Goal: Obtain resource: Download file/media

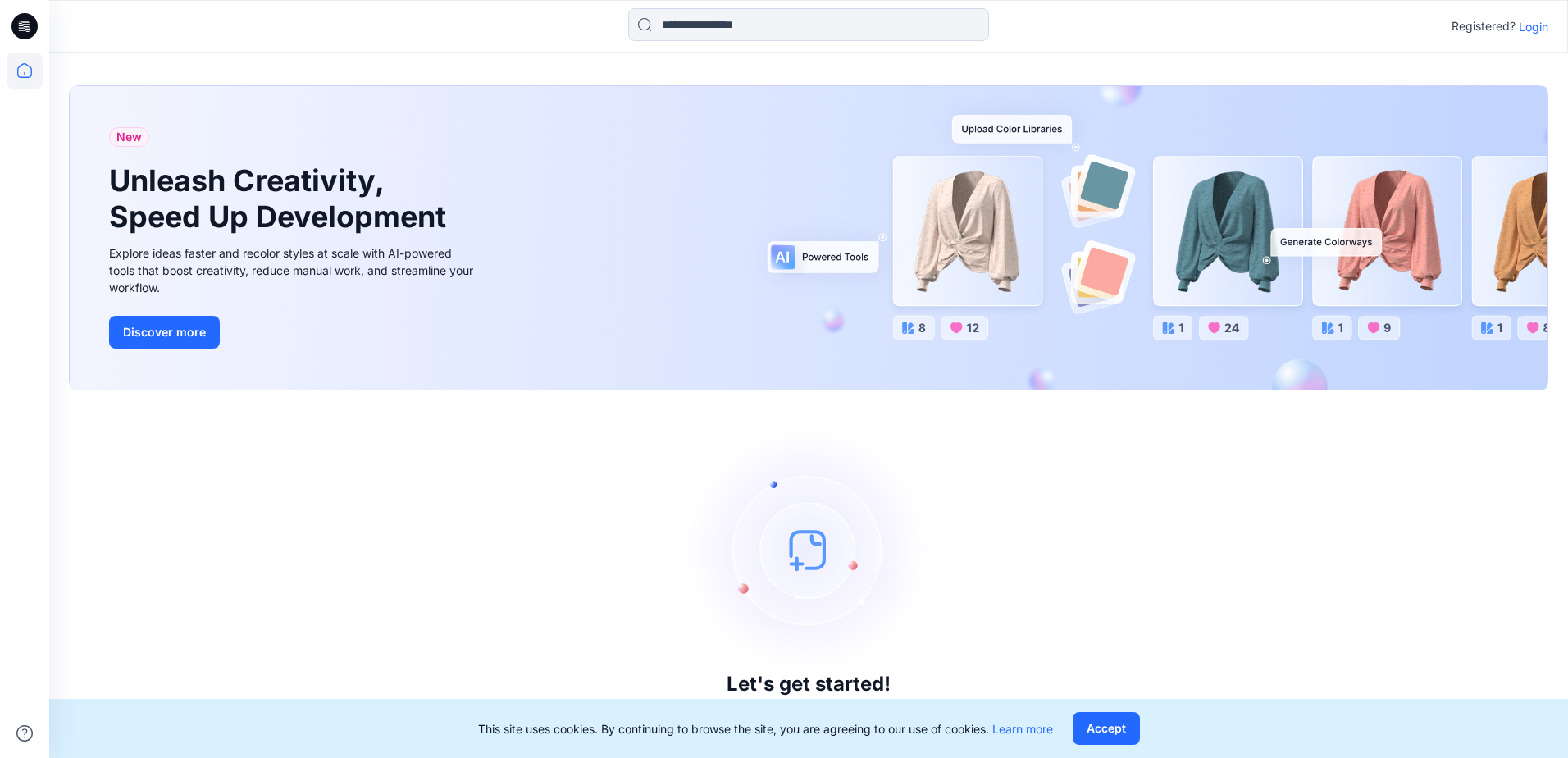
click at [1529, 22] on p "Login" at bounding box center [1533, 27] width 29 height 17
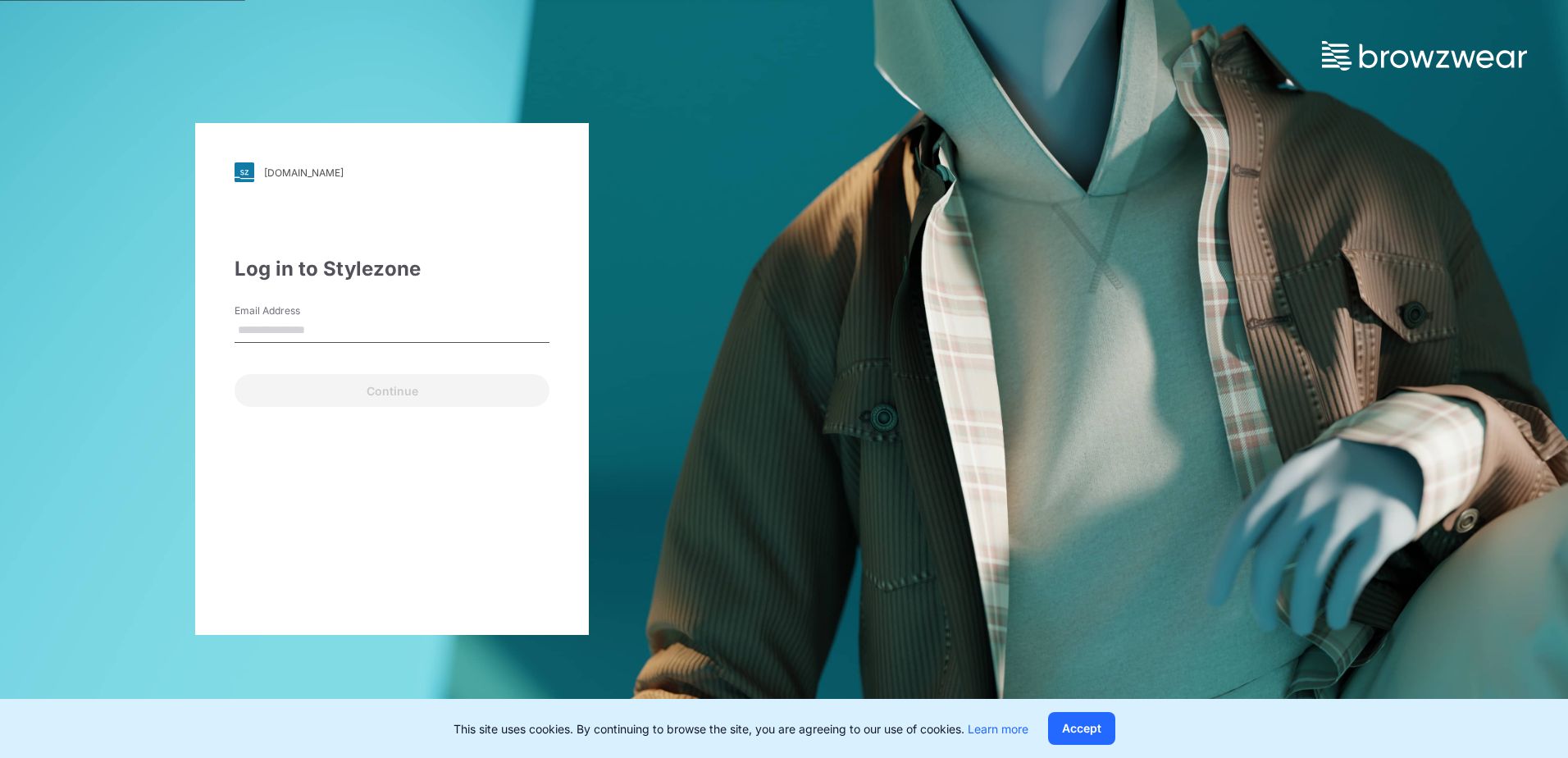
click at [399, 334] on input "Email Address" at bounding box center [392, 330] width 315 height 24
type input "**********"
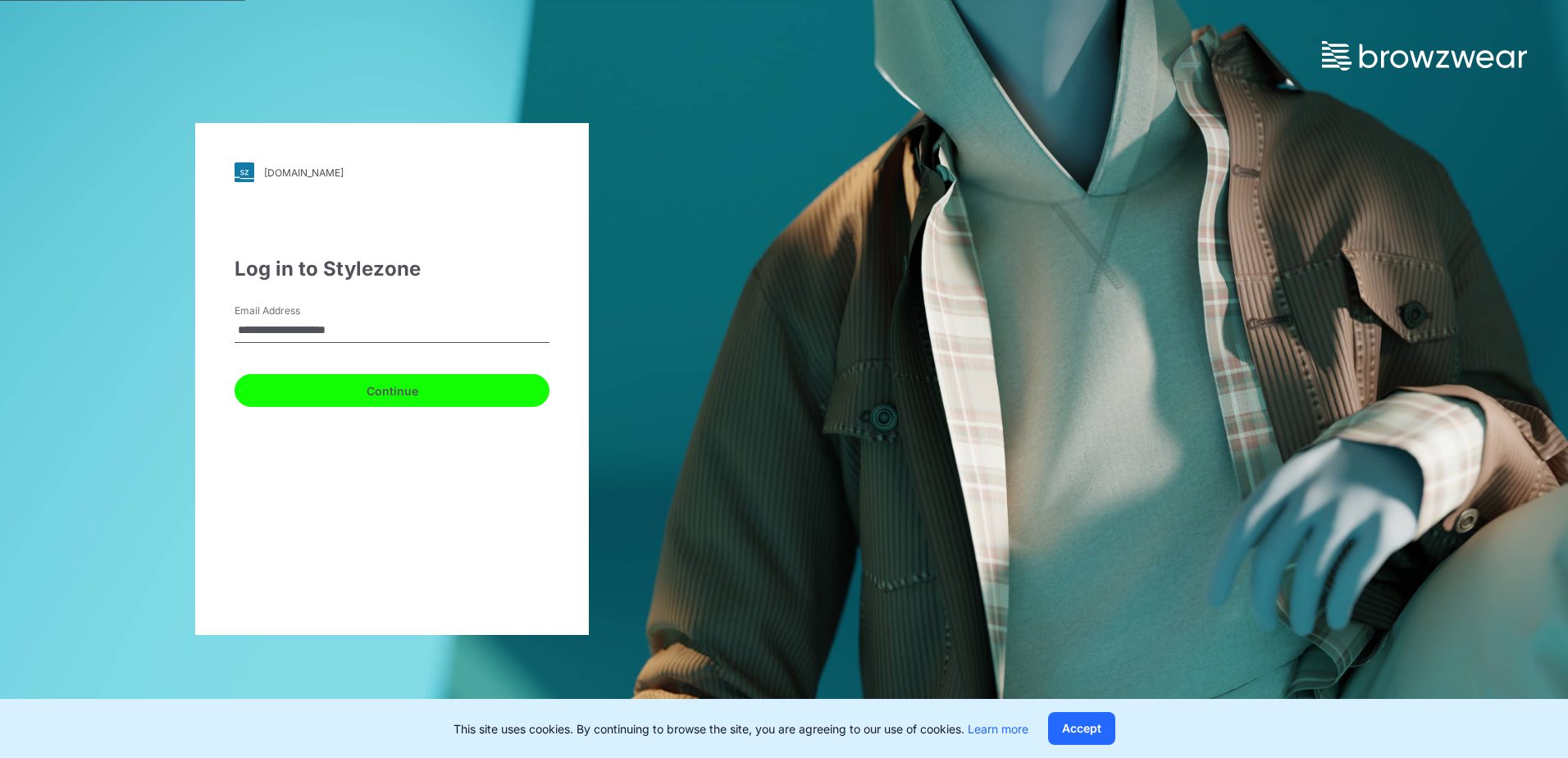
click at [324, 398] on button "Continue" at bounding box center [392, 390] width 315 height 33
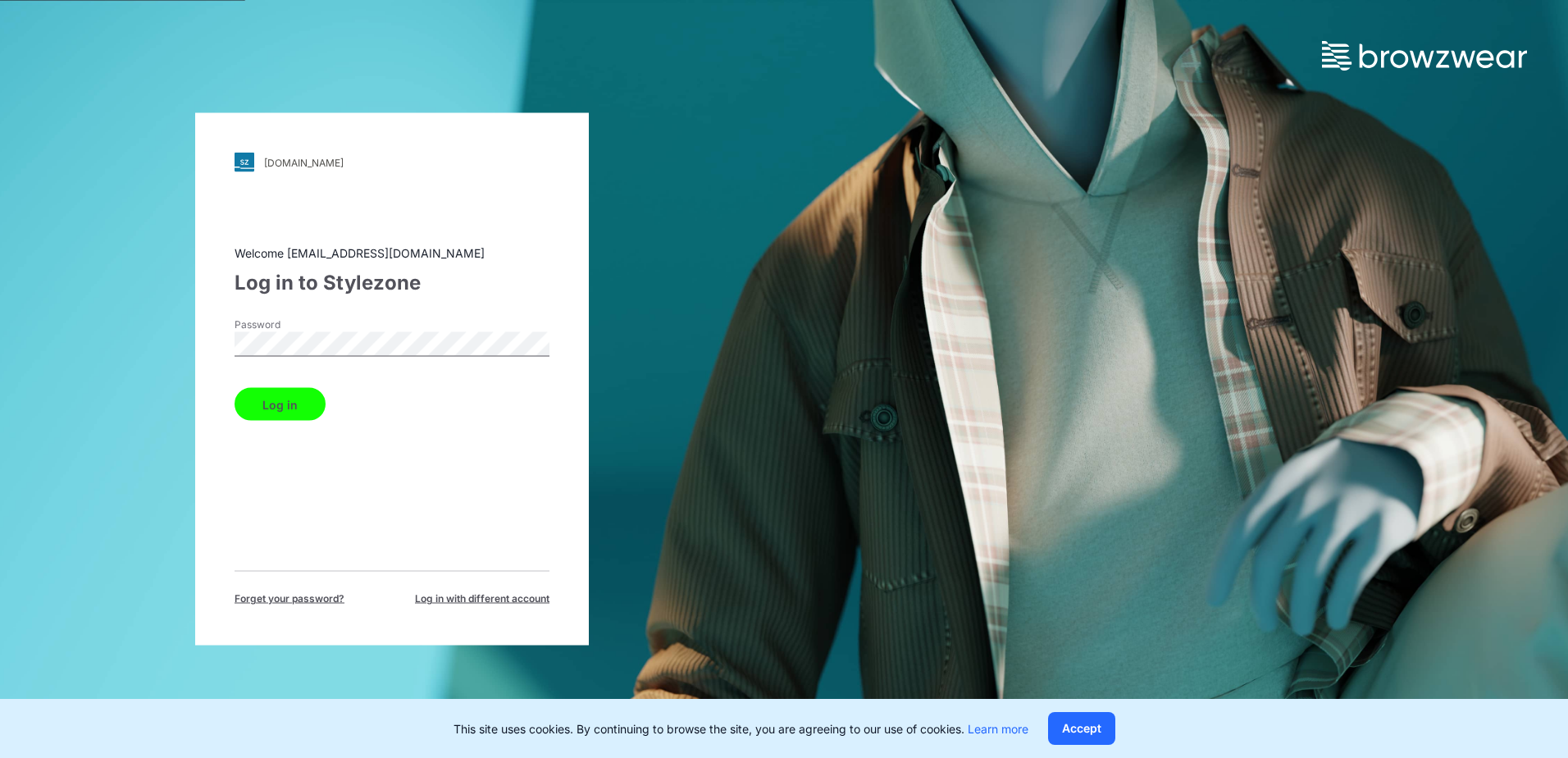
click at [284, 409] on button "Log in" at bounding box center [281, 405] width 91 height 33
click at [438, 503] on div "Welcome hst070015@hansoll.com Log in to Stylezone Password Log in Forget your p…" at bounding box center [392, 425] width 315 height 362
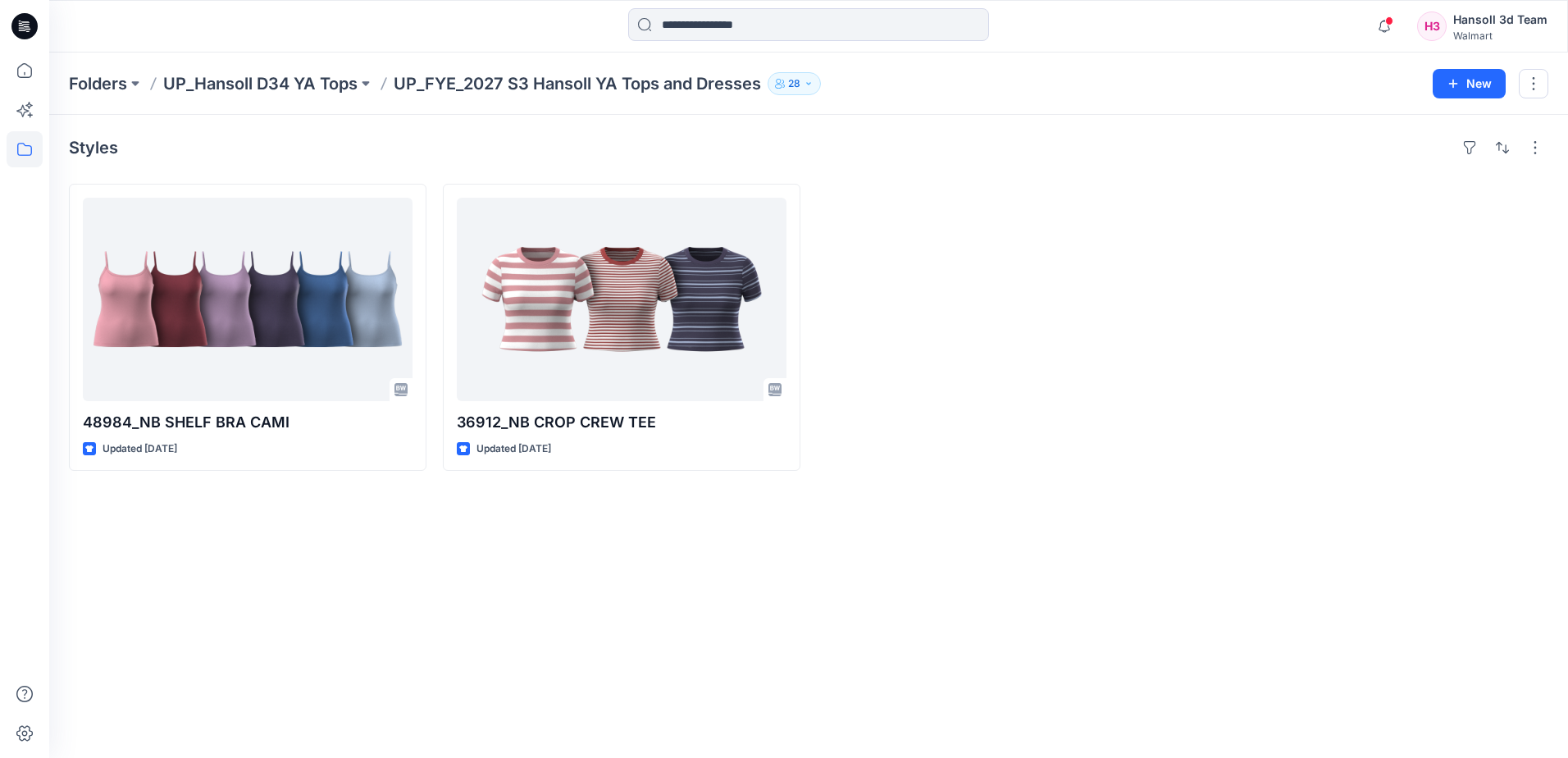
drag, startPoint x: 132, startPoint y: 581, endPoint x: 0, endPoint y: 554, distance: 134.7
click at [132, 581] on div "Styles 48984_NB SHELF BRA CAMI Updated [DATE] 36912_NB CROP CREW TEE Updated [D…" at bounding box center [809, 436] width 1518 height 643
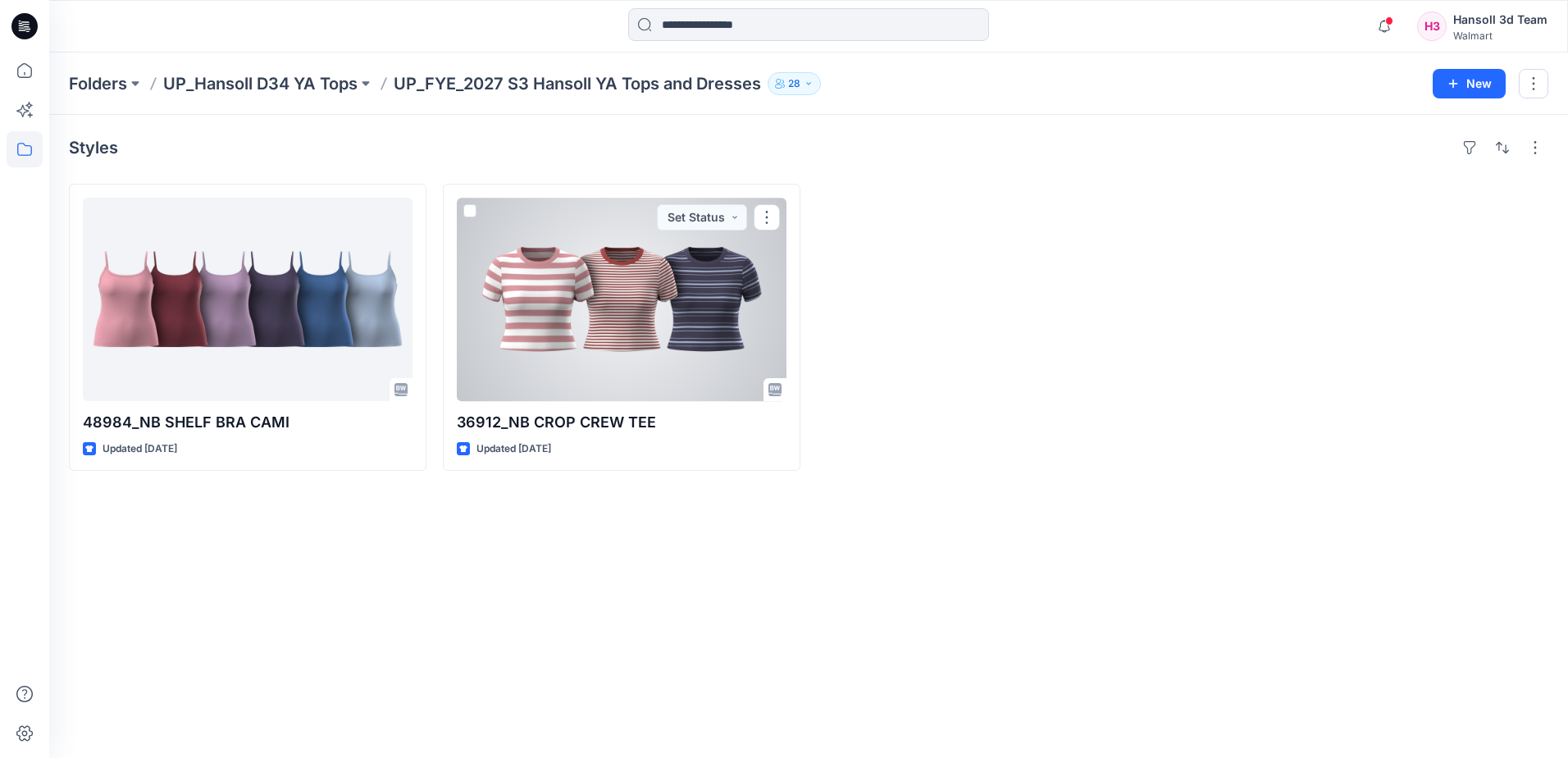
drag, startPoint x: 609, startPoint y: 356, endPoint x: 577, endPoint y: 378, distance: 38.8
click at [609, 356] on div at bounding box center [622, 299] width 330 height 203
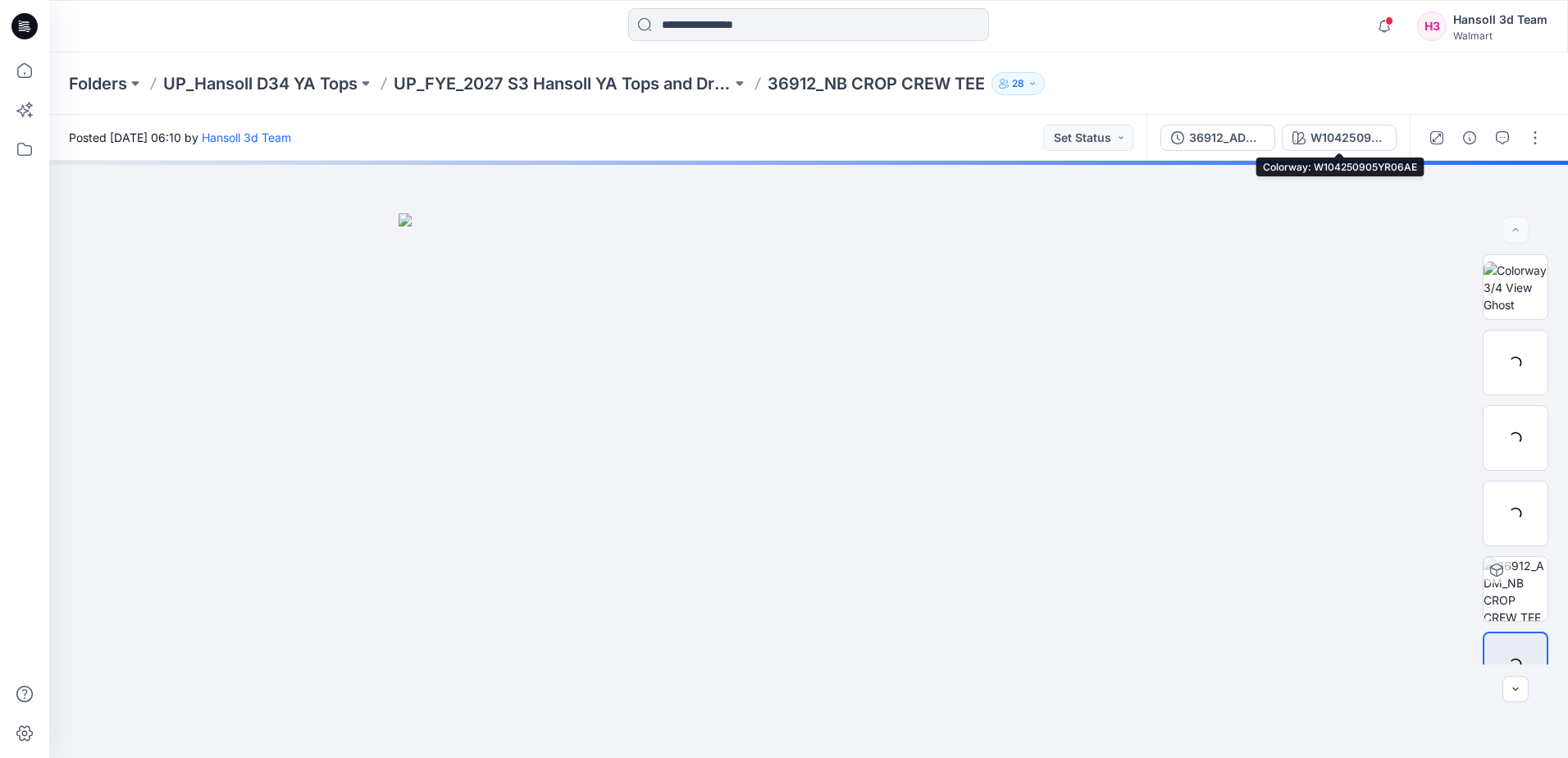
drag, startPoint x: 1322, startPoint y: 135, endPoint x: 1360, endPoint y: 152, distance: 41.6
click at [1323, 135] on div "W104250905YR06AE" at bounding box center [1349, 138] width 76 height 18
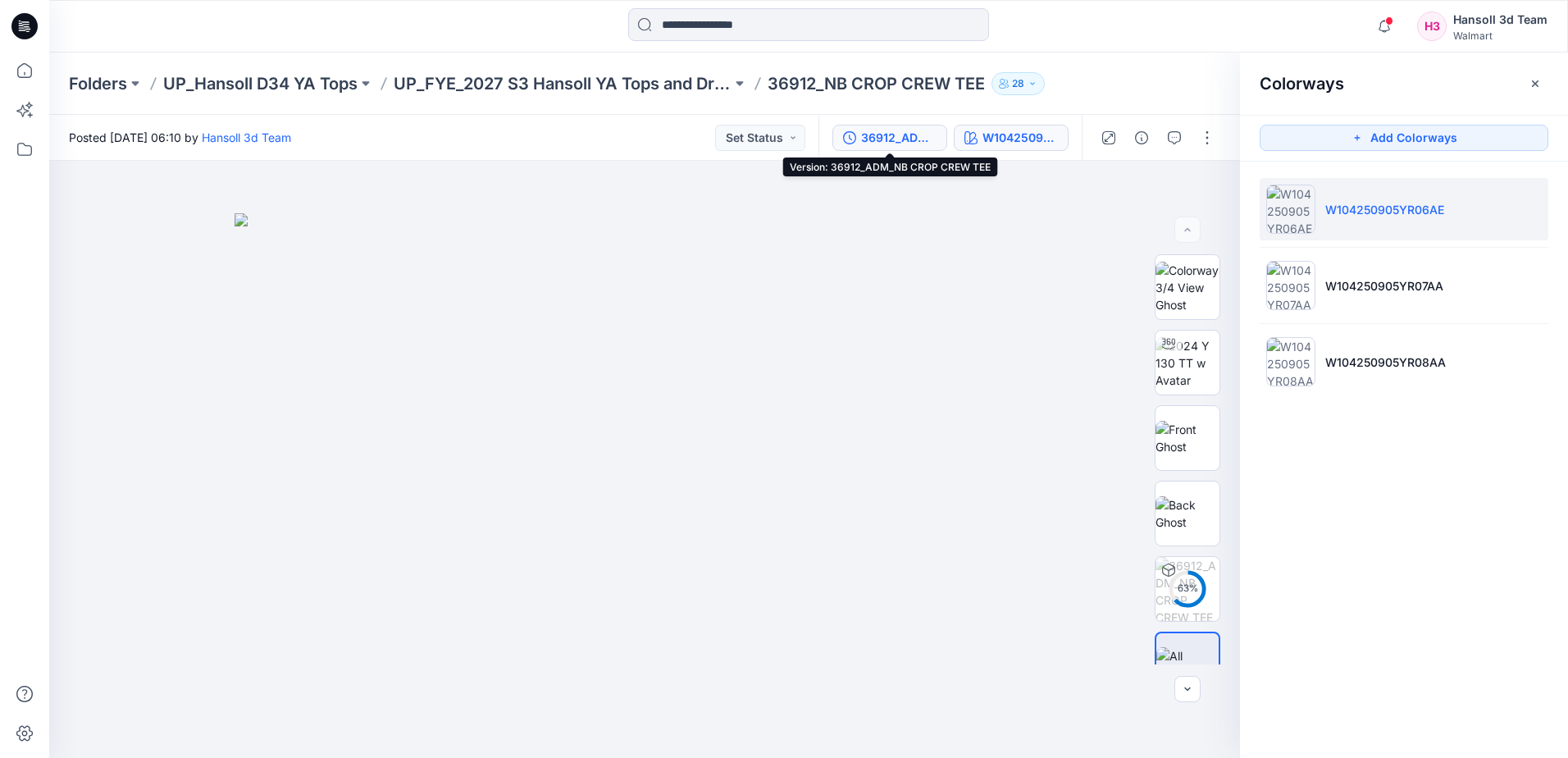
click at [878, 136] on div "36912_ADM_NB CROP CREW TEE" at bounding box center [899, 138] width 76 height 18
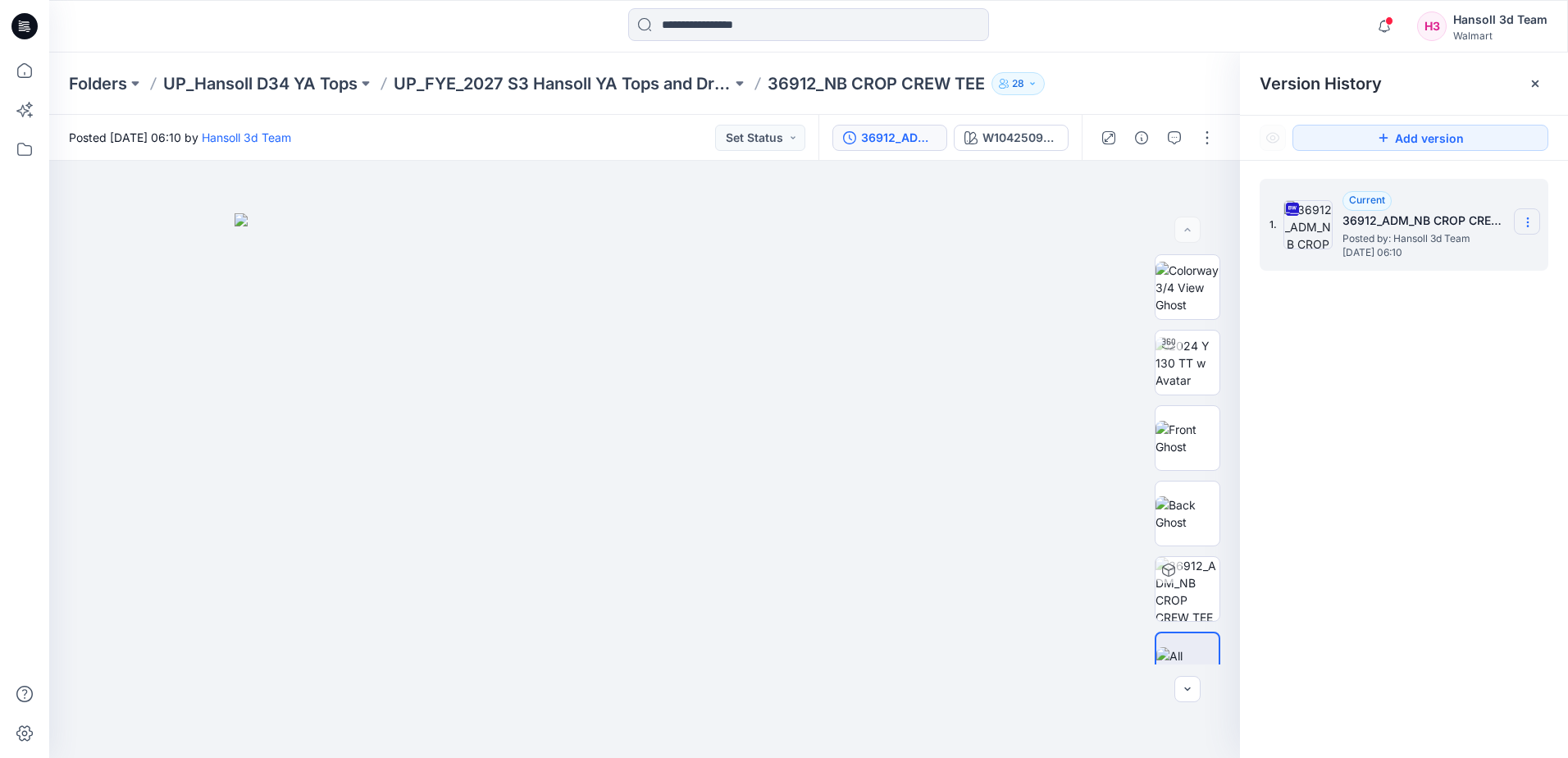
click at [1535, 224] on section at bounding box center [1526, 221] width 26 height 26
click at [1399, 257] on span "Download Source BW File" at bounding box center [1445, 254] width 138 height 19
click at [550, 660] on img at bounding box center [645, 485] width 820 height 544
click at [137, 460] on div at bounding box center [645, 459] width 1191 height 597
click at [629, 77] on p "UP_FYE_2027 S3 Hansoll YA Tops and Dresses" at bounding box center [562, 83] width 338 height 23
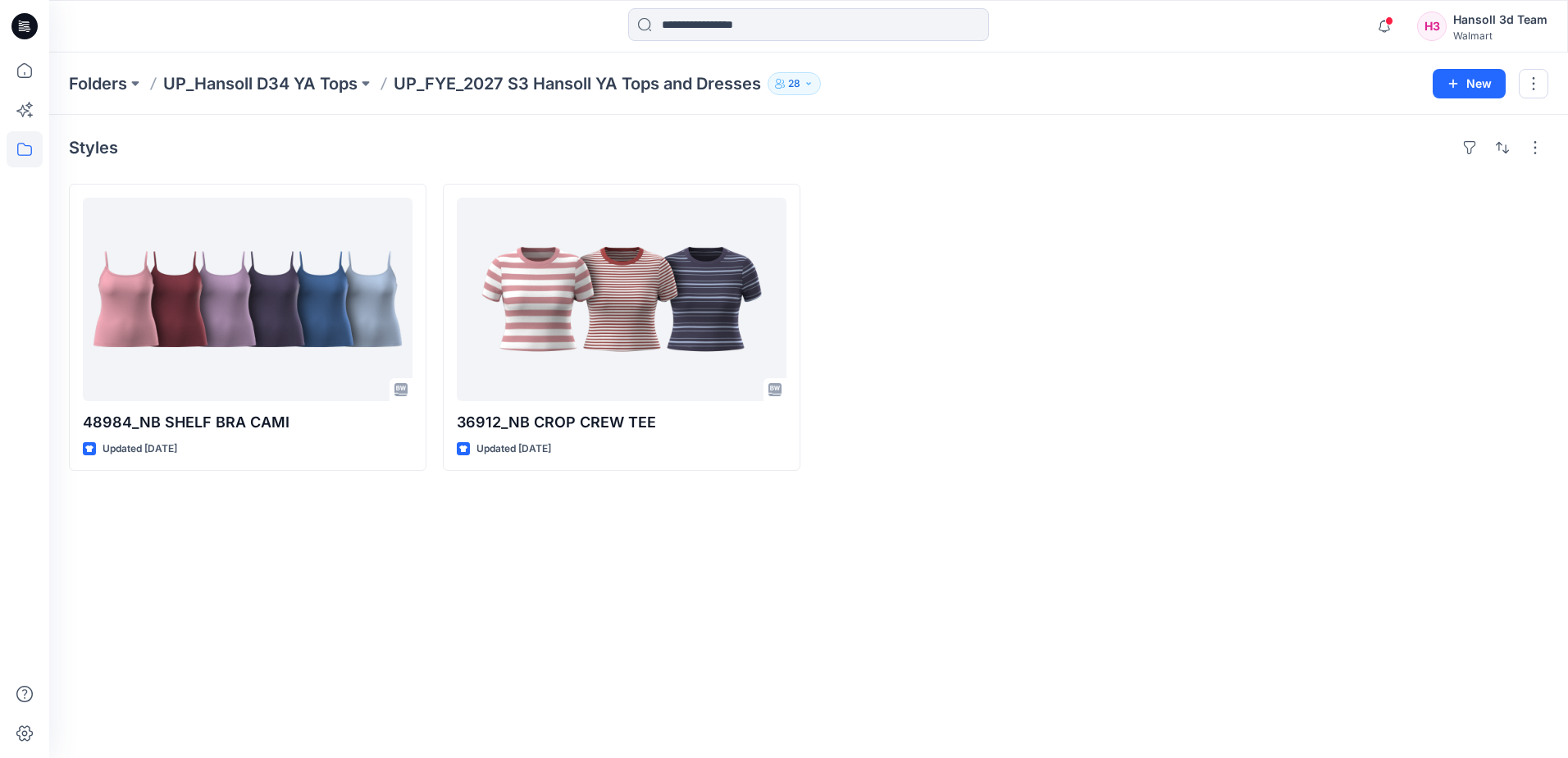
drag, startPoint x: 105, startPoint y: 577, endPoint x: 143, endPoint y: 559, distance: 42.0
click at [105, 577] on div "Styles 48984_NB SHELF BRA CAMI Updated [DATE] 36912_NB CROP CREW TEE Updated [D…" at bounding box center [809, 436] width 1518 height 643
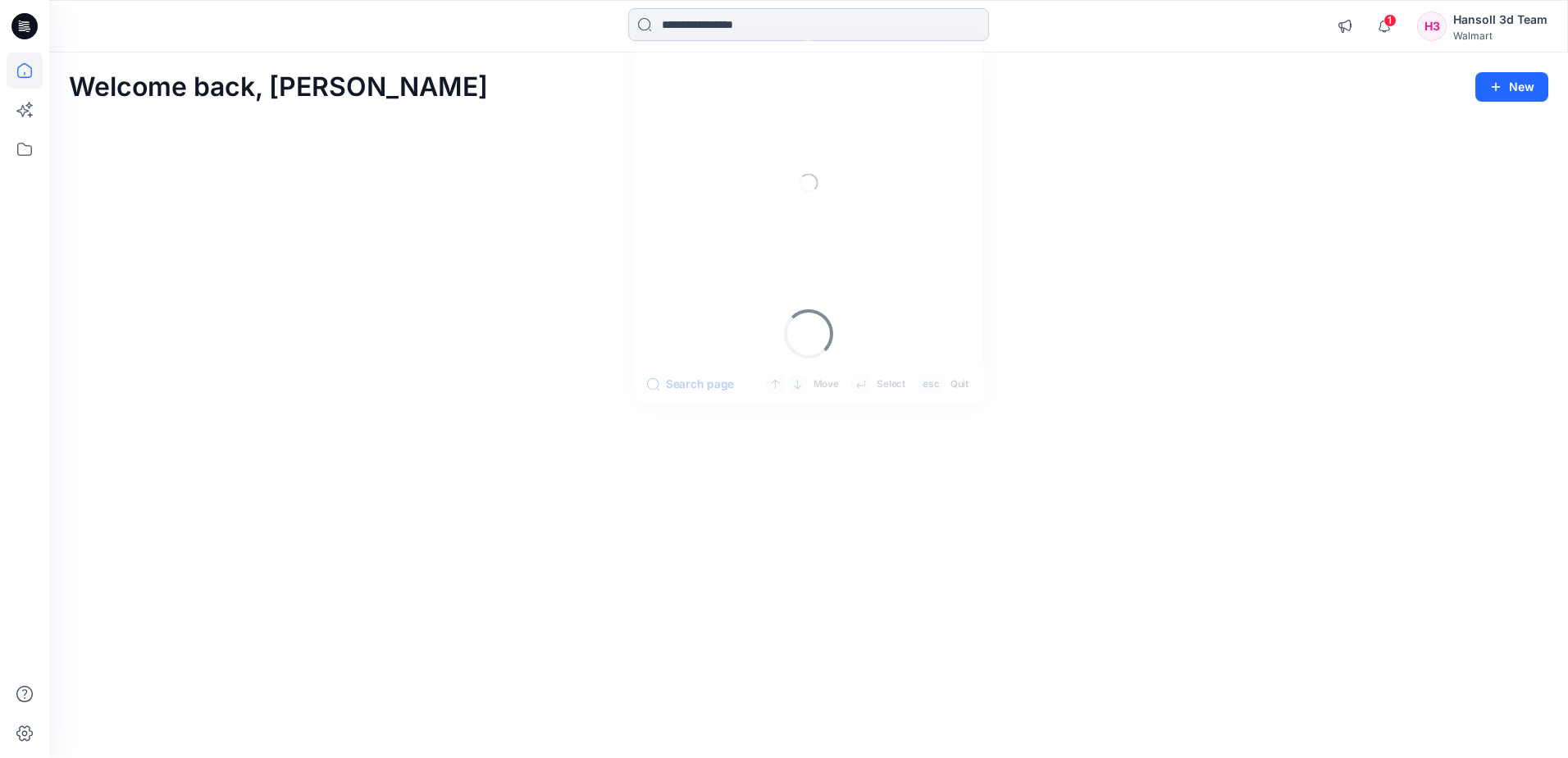
click at [768, 34] on input at bounding box center [809, 24] width 361 height 33
paste input "**********"
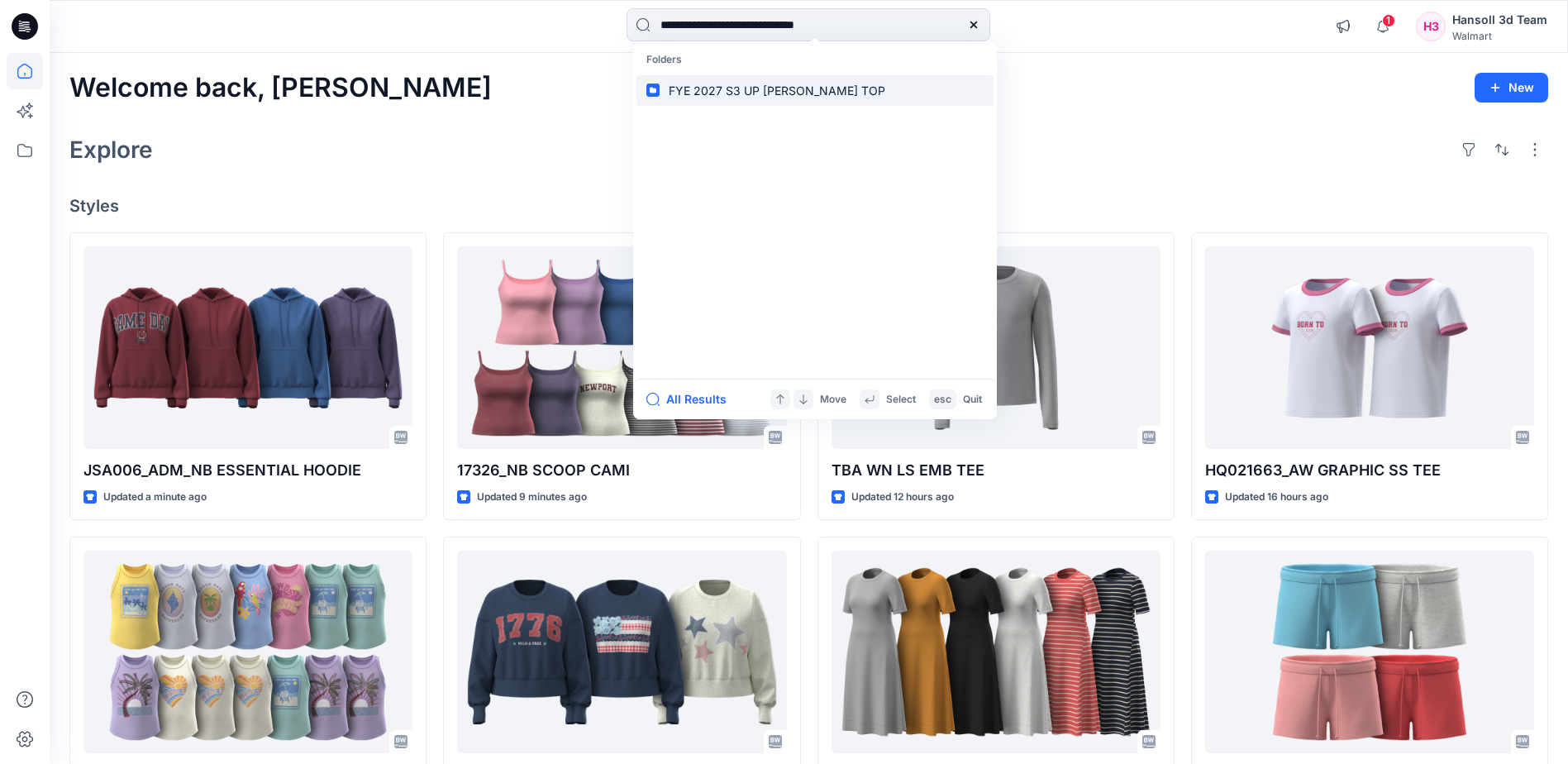
type input "**********"
click at [888, 91] on mark "FYE 2027 S3 UP [PERSON_NAME] TOP" at bounding box center [777, 90] width 221 height 19
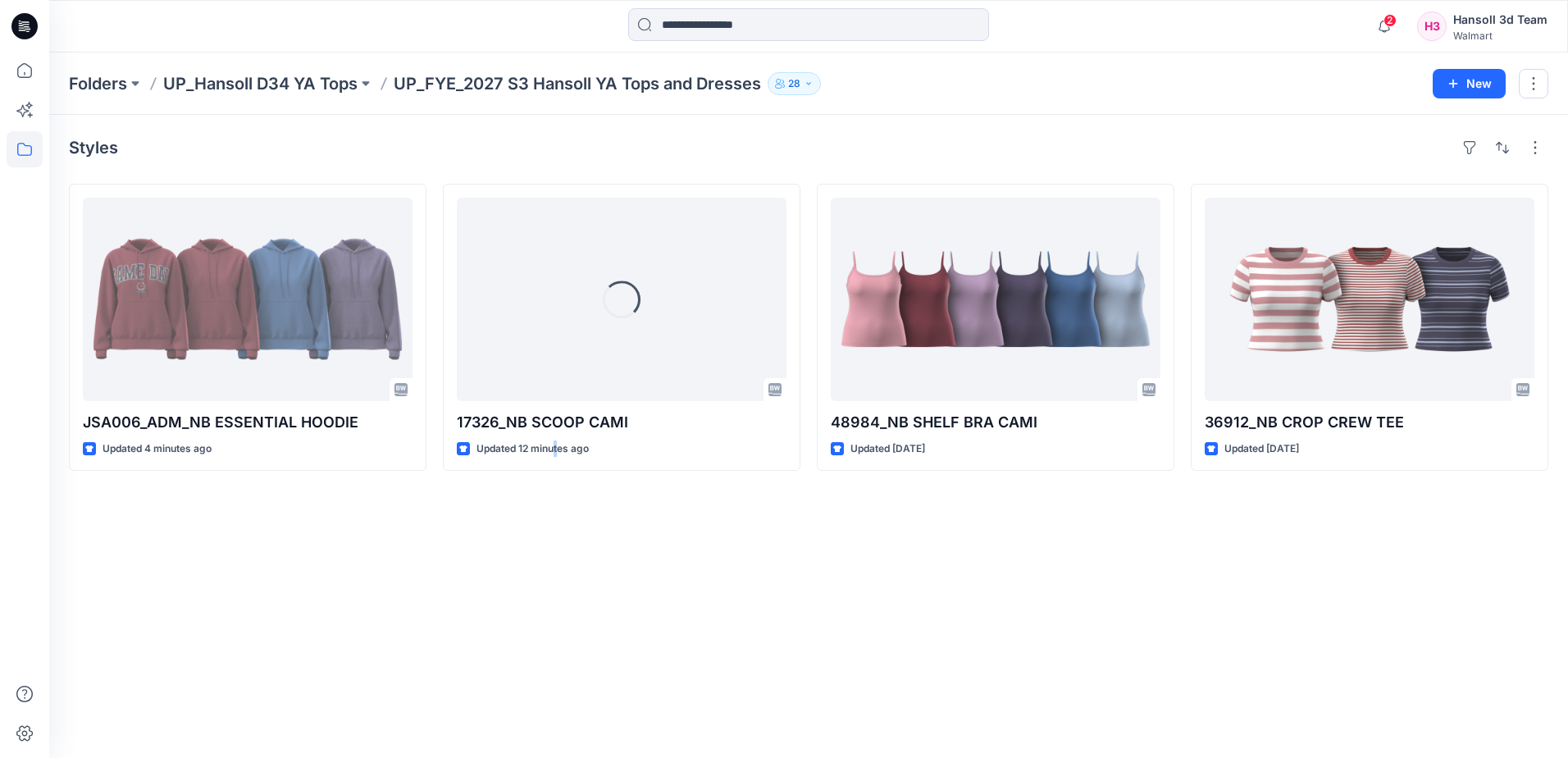
click at [548, 603] on div "Styles JSA006_ADM_NB ESSENTIAL HOODIE Updated 4 minutes ago Loading... 17326_NB…" at bounding box center [809, 436] width 1518 height 643
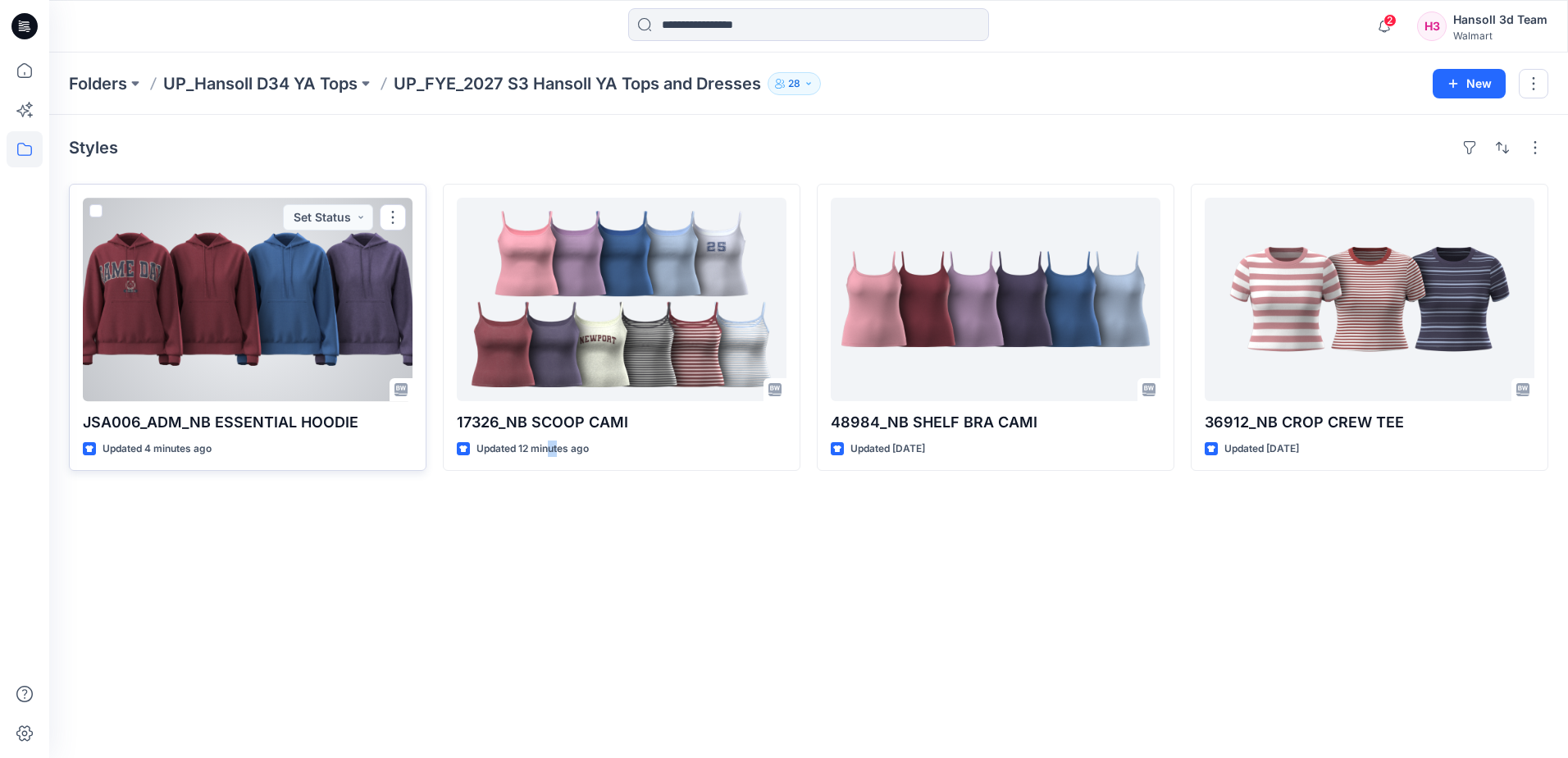
click at [269, 315] on div at bounding box center [248, 299] width 330 height 203
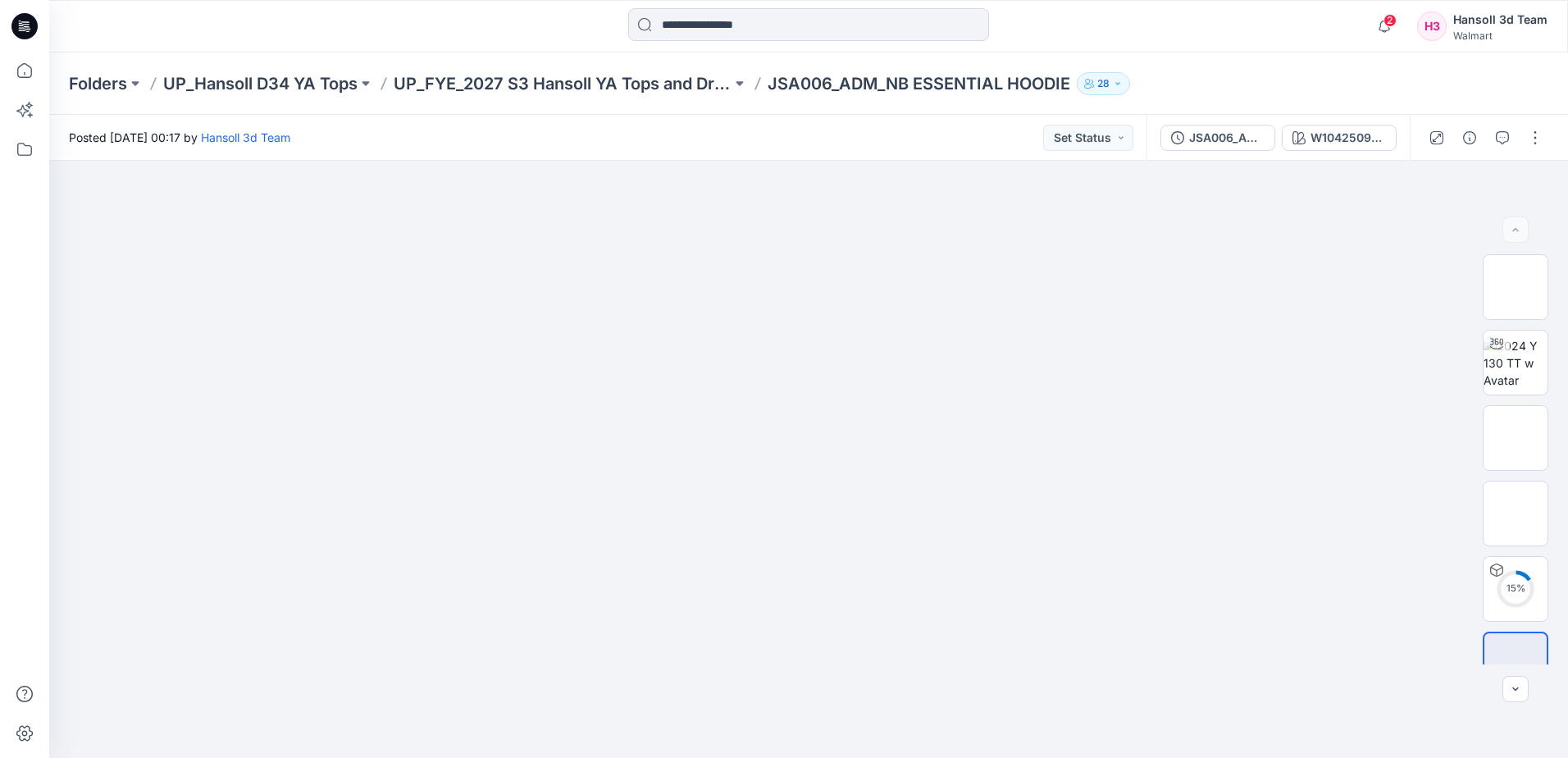
click at [33, 30] on icon at bounding box center [24, 26] width 26 height 26
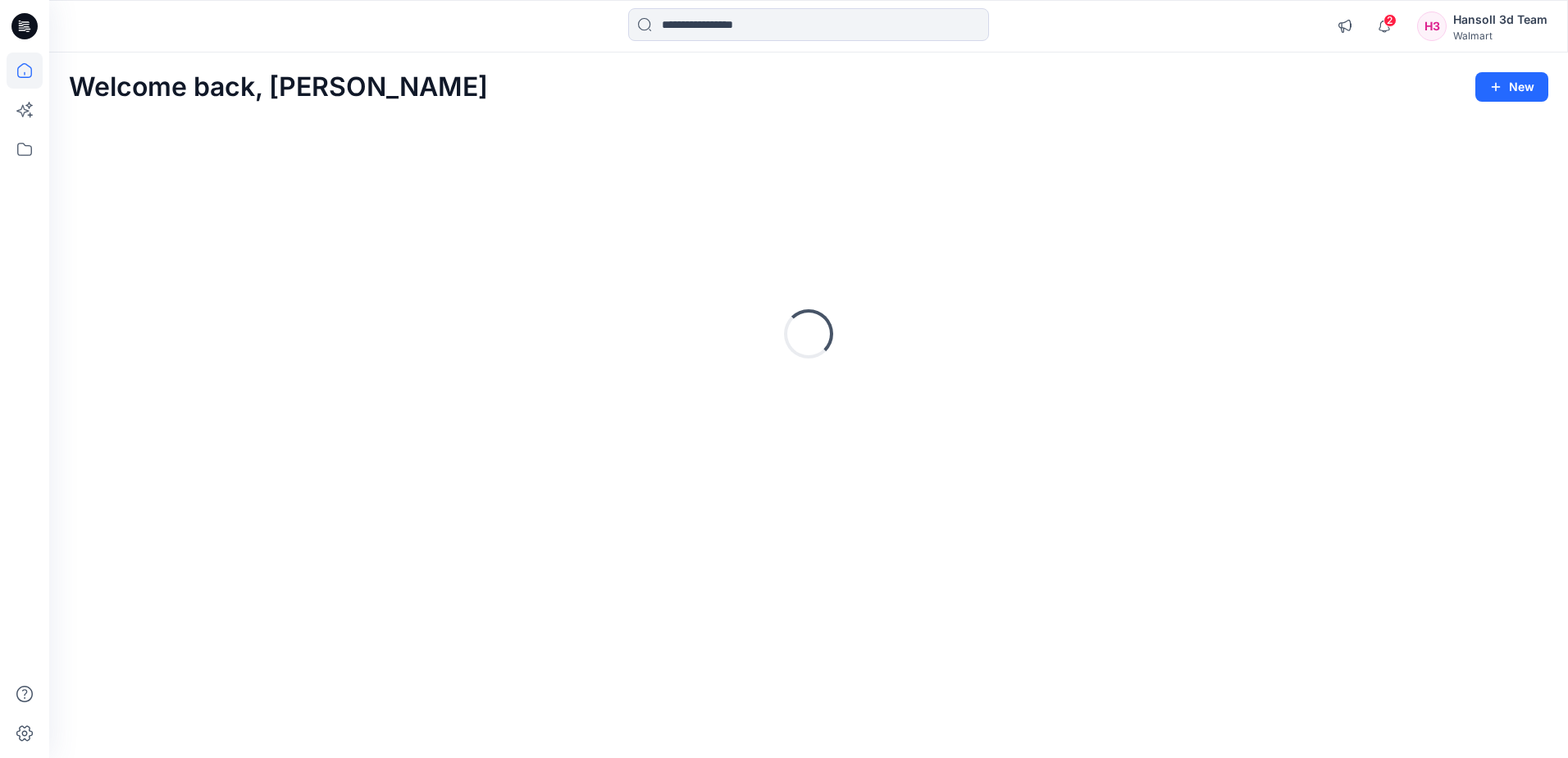
drag, startPoint x: 546, startPoint y: 271, endPoint x: 213, endPoint y: 224, distance: 336.3
